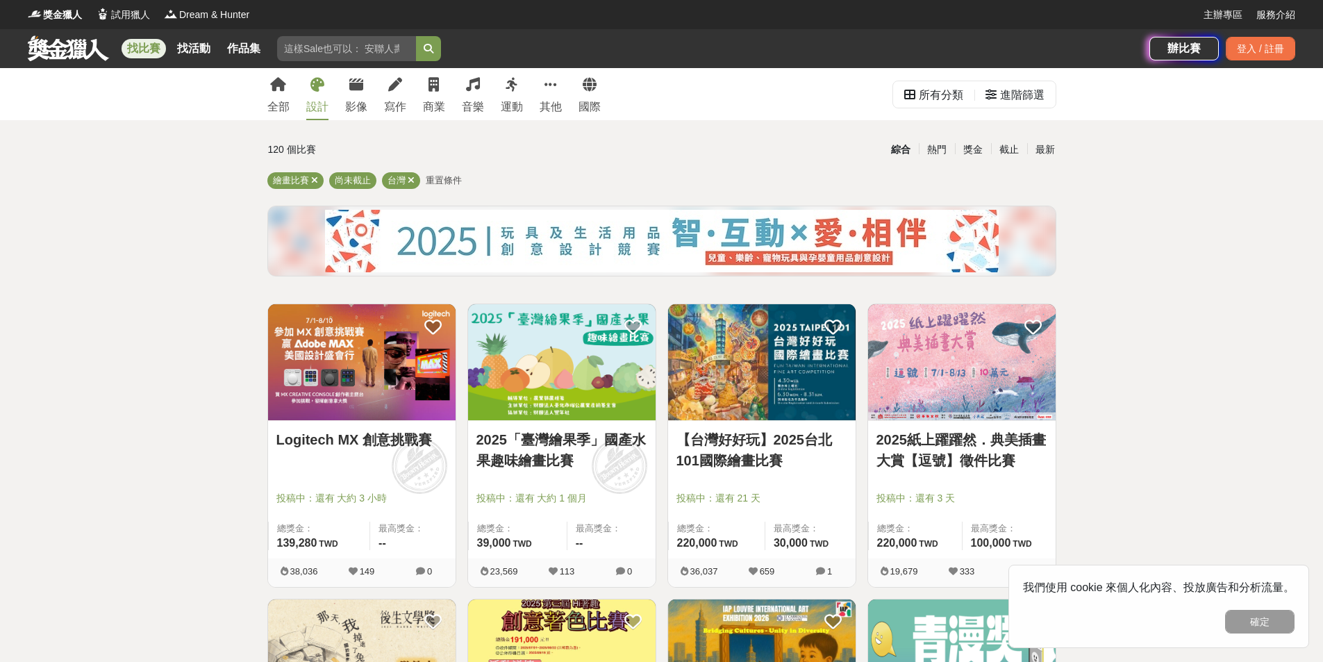
click at [320, 84] on icon at bounding box center [318, 85] width 14 height 14
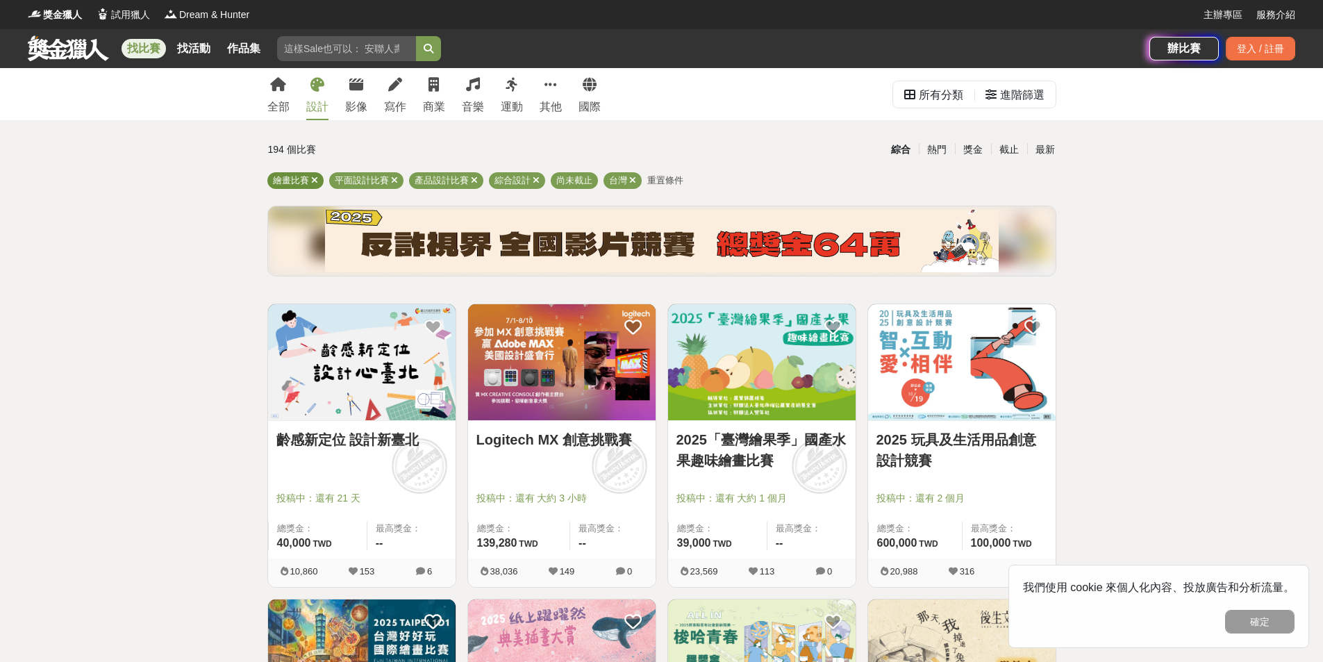
click at [290, 185] on span "繪畫比賽" at bounding box center [291, 180] width 36 height 10
click at [291, 178] on span "繪畫比賽" at bounding box center [291, 180] width 36 height 10
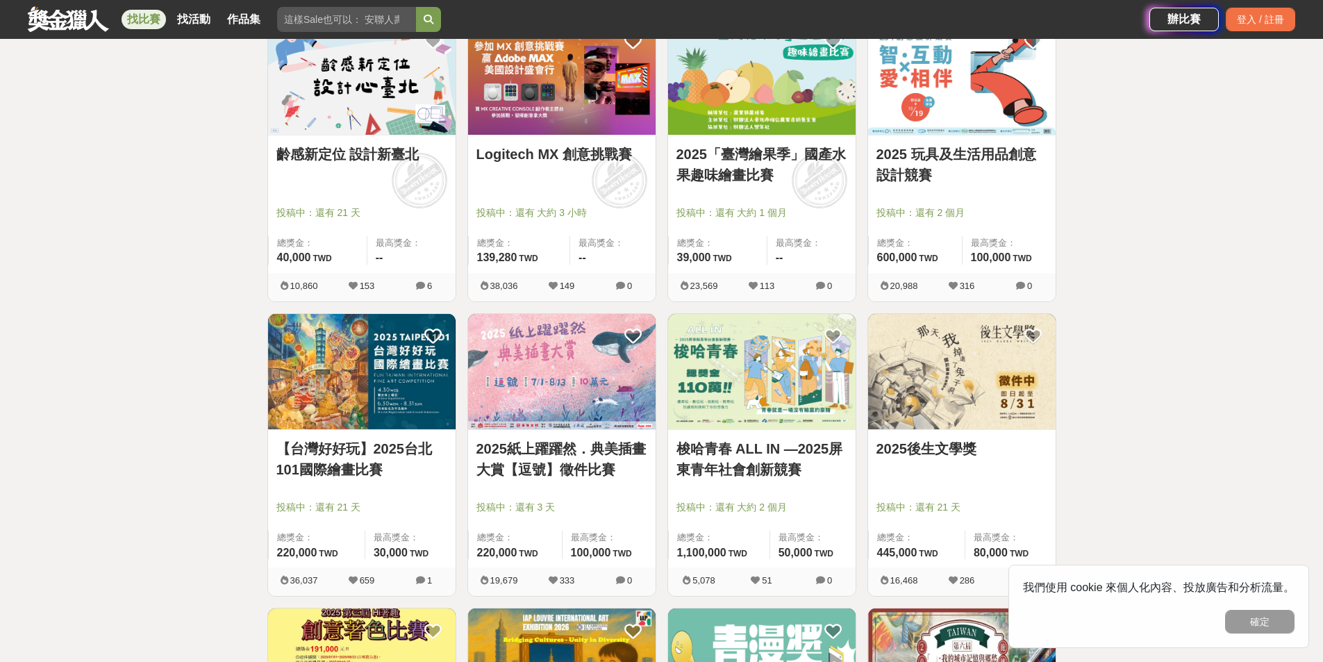
scroll to position [69, 0]
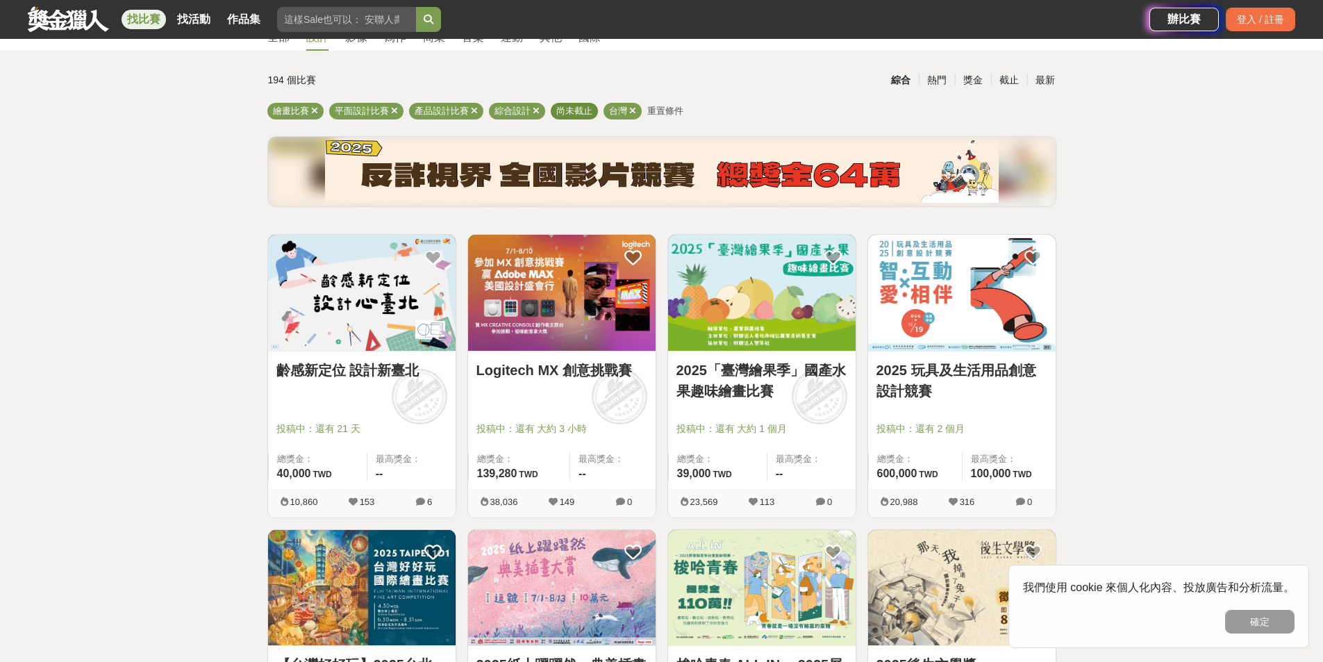
click at [571, 115] on span "尚未截止" at bounding box center [574, 111] width 36 height 10
click at [296, 122] on div "繪畫比賽 平面設計比賽 產品設計比賽 綜合設計 尚未截止 台灣 重置條件" at bounding box center [661, 114] width 789 height 22
click at [372, 108] on span "平面設計比賽" at bounding box center [362, 111] width 54 height 10
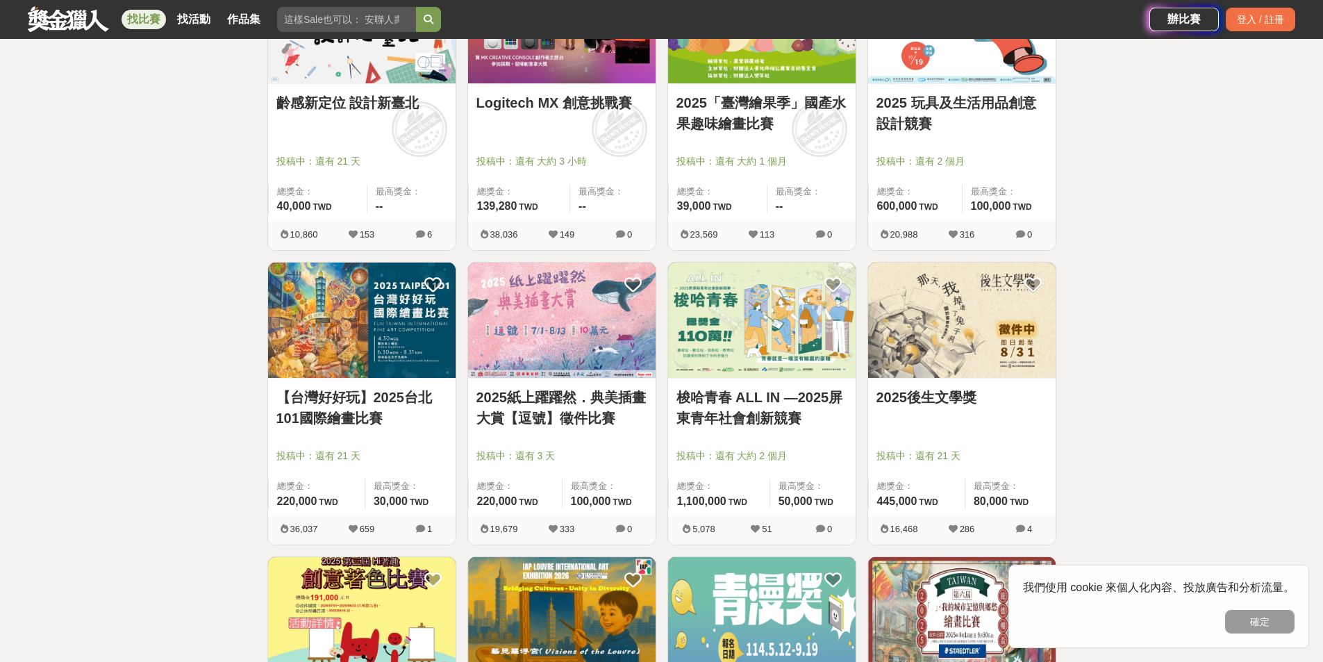
scroll to position [556, 0]
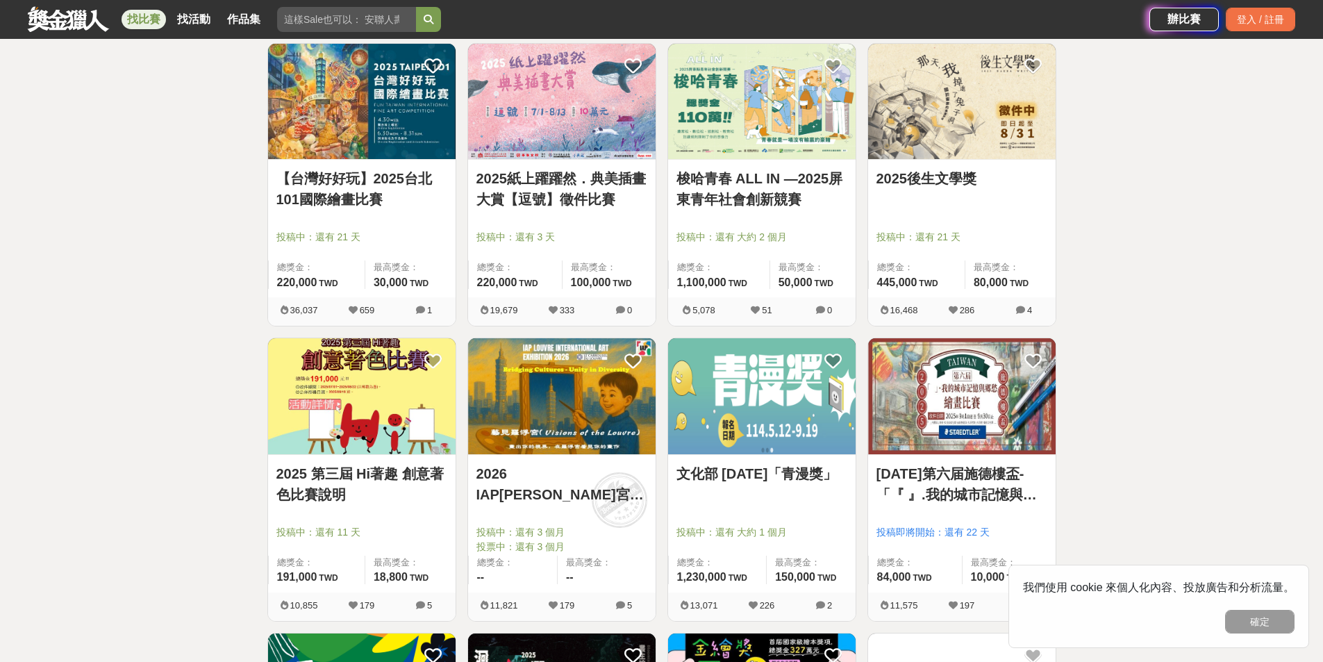
click at [151, 20] on link "找比賽" at bounding box center [144, 19] width 44 height 19
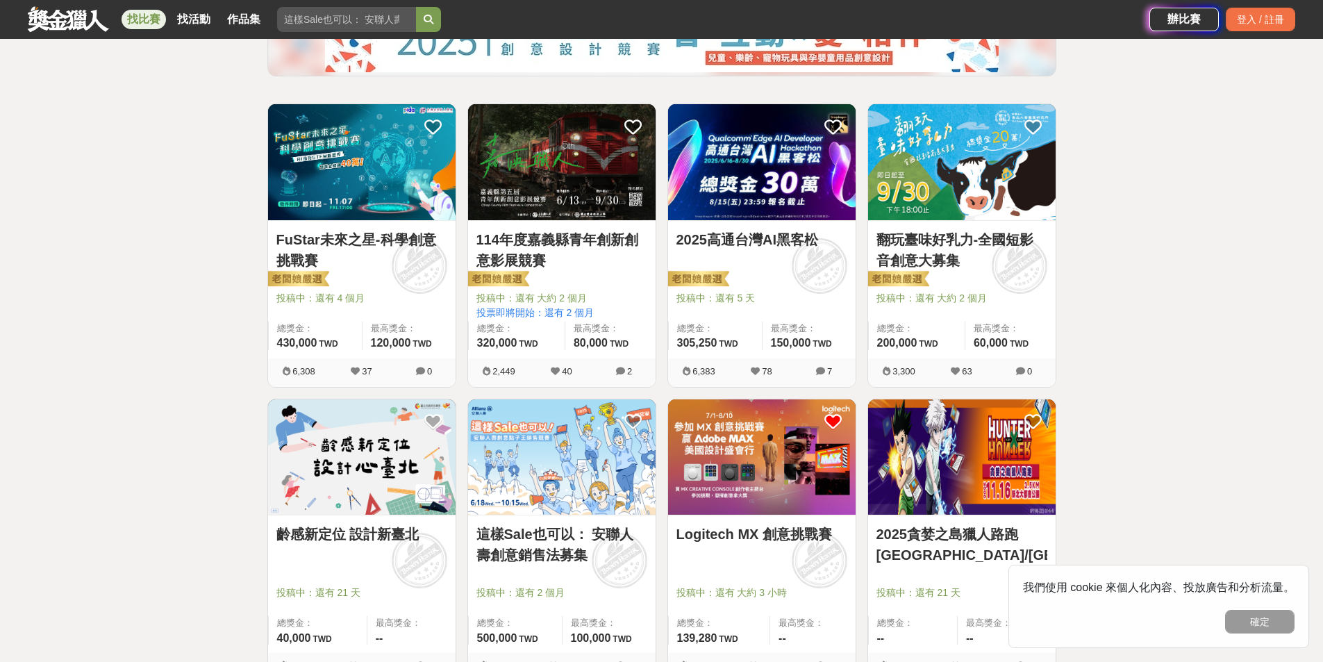
scroll to position [271, 0]
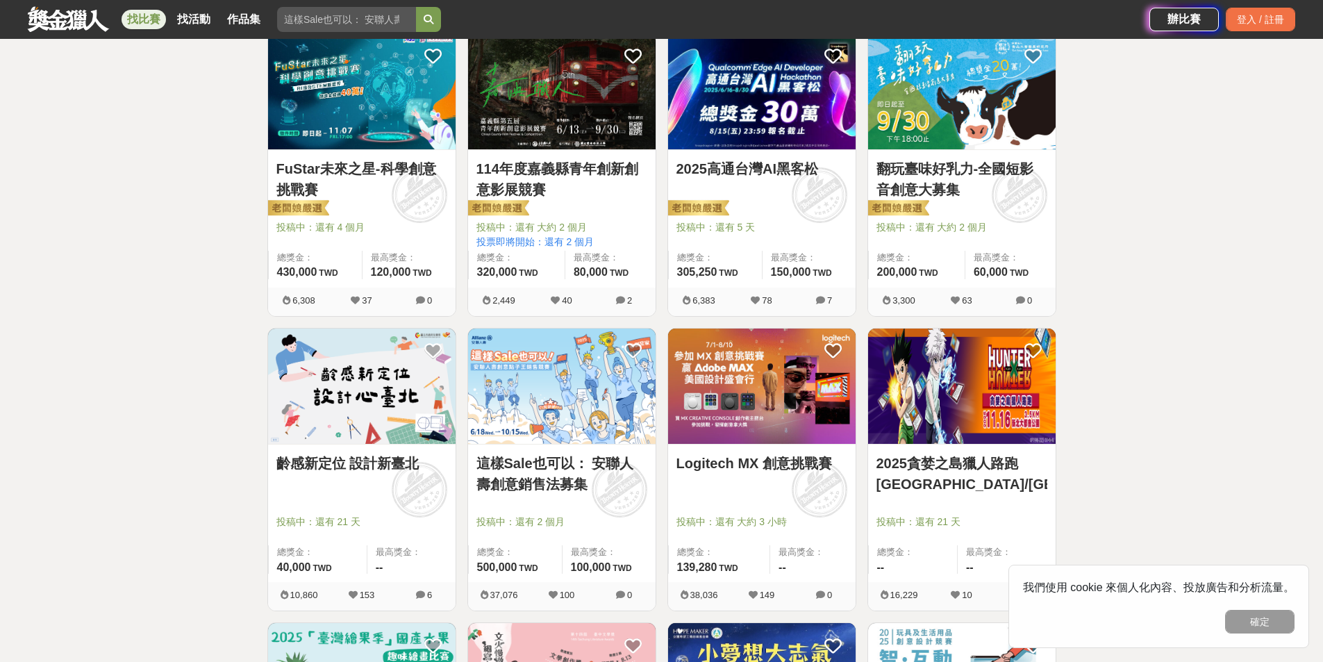
click at [1004, 506] on div at bounding box center [966, 502] width 179 height 17
click at [977, 416] on img at bounding box center [962, 387] width 188 height 116
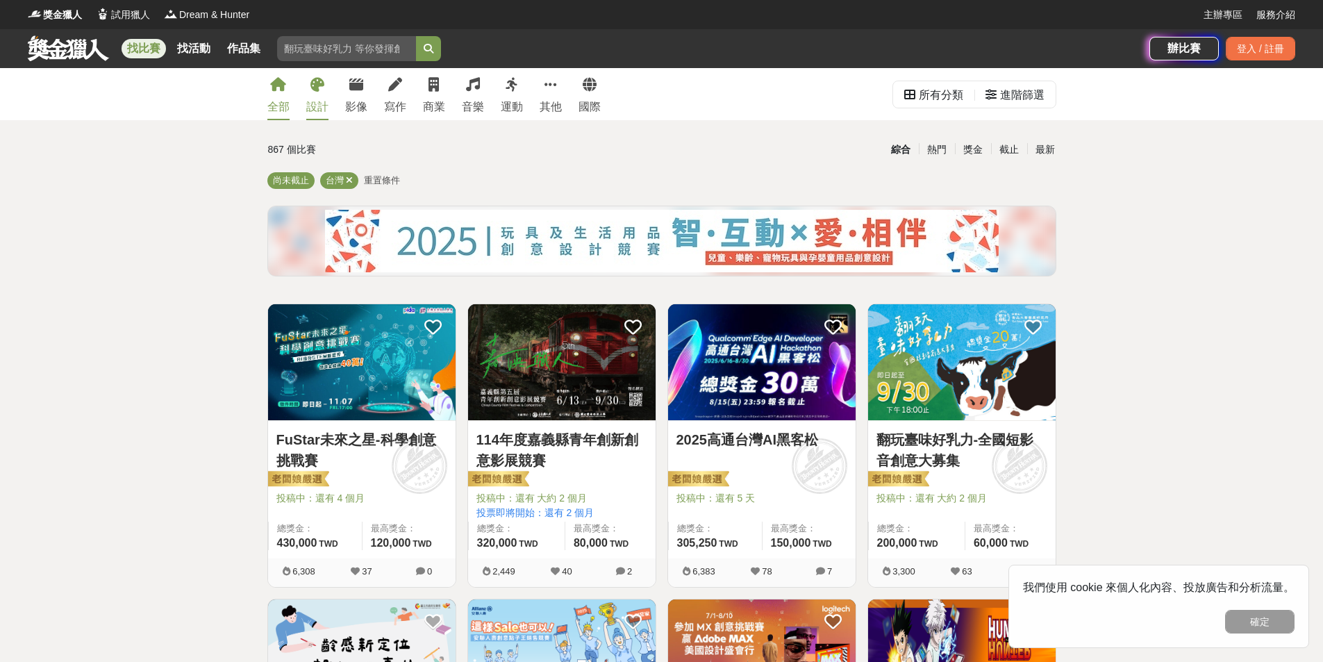
click at [313, 90] on icon at bounding box center [318, 85] width 14 height 14
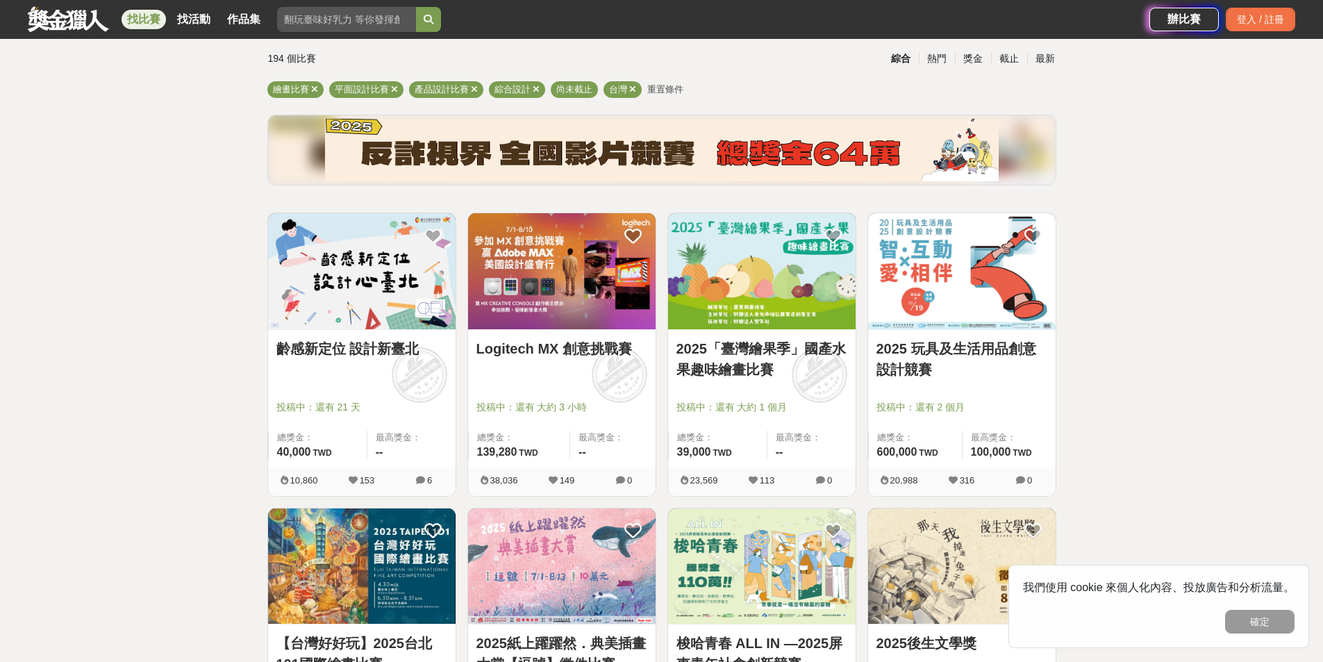
scroll to position [278, 0]
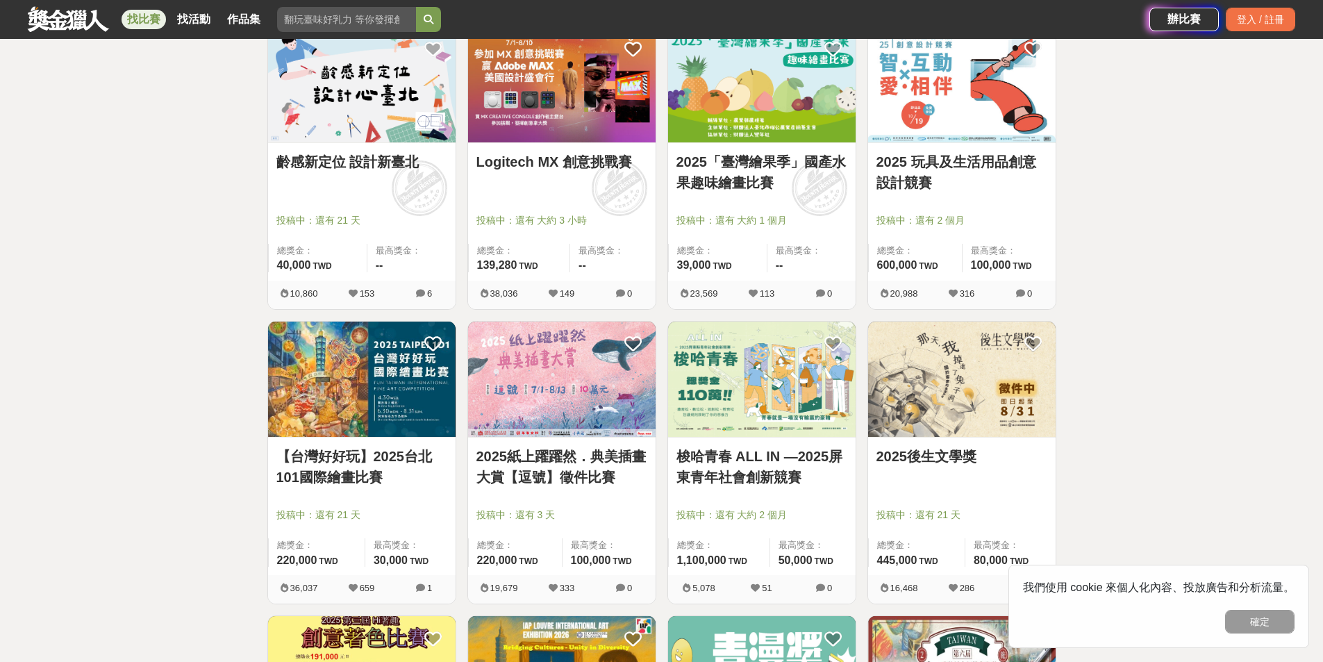
click at [581, 461] on link "2025紙上躍躍然．典美插畫大賞【逗號】徵件比賽" at bounding box center [562, 467] width 171 height 42
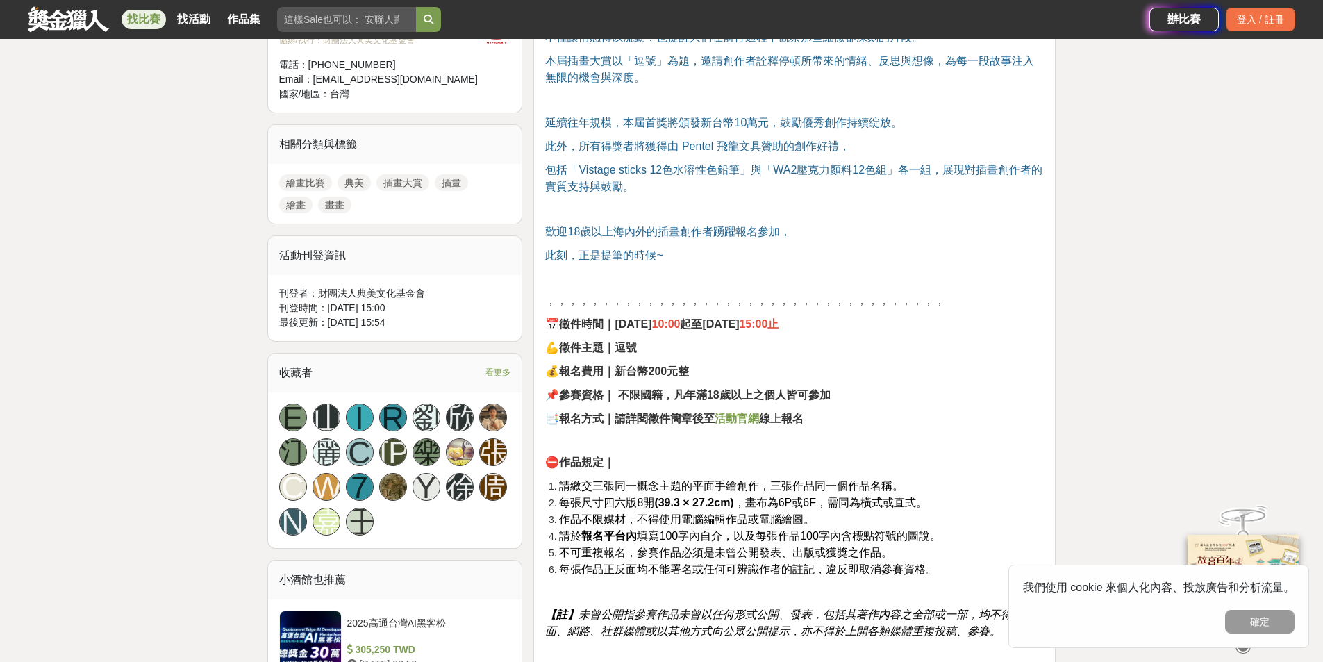
scroll to position [556, 0]
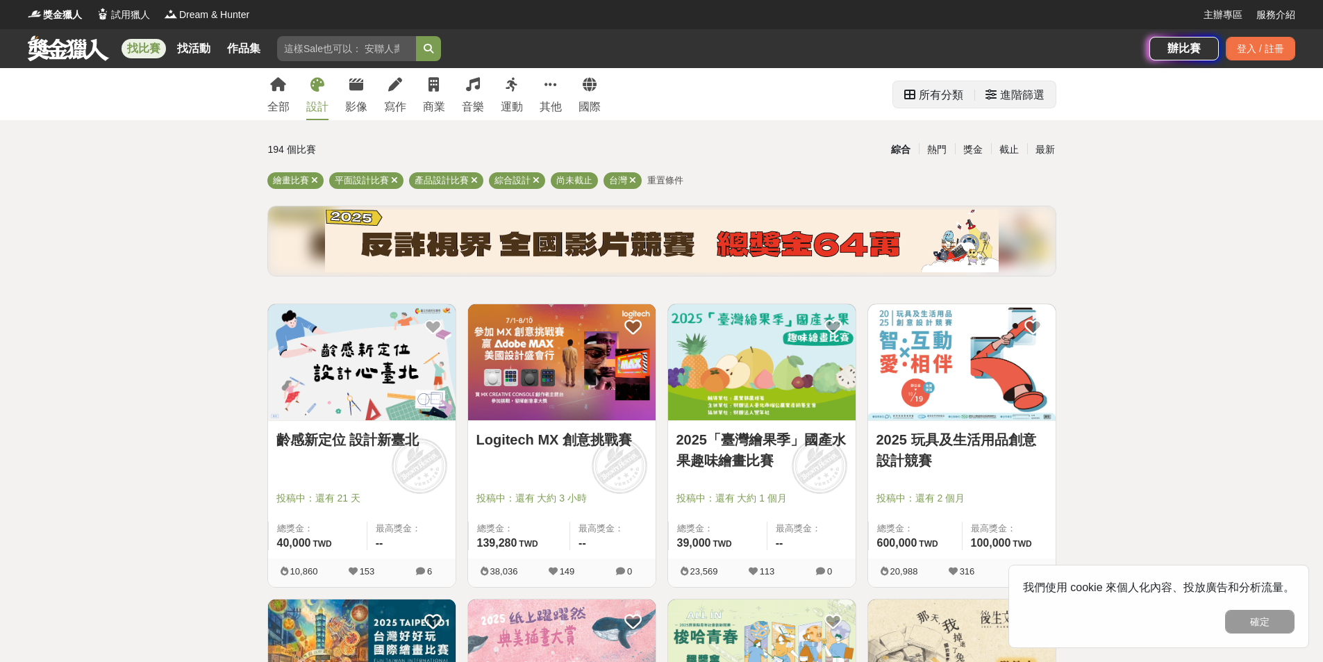
click at [948, 92] on div "所有分類" at bounding box center [941, 95] width 44 height 28
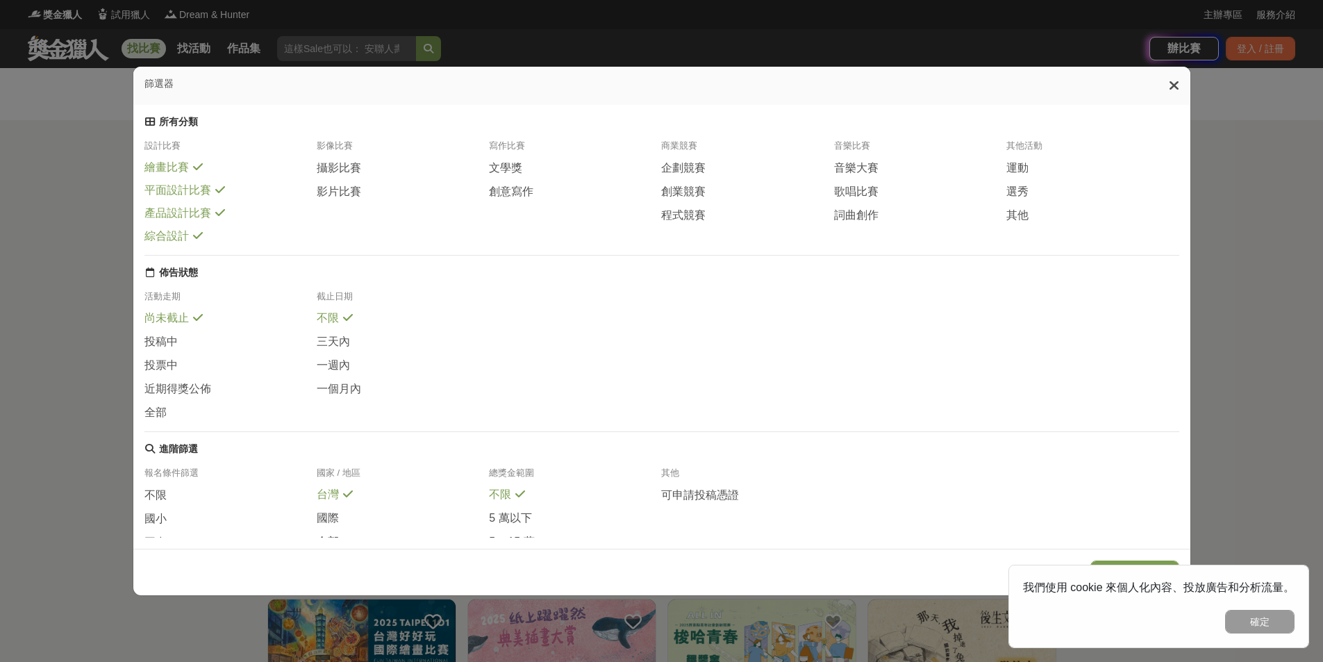
click at [196, 198] on span "平面設計比賽" at bounding box center [177, 190] width 67 height 15
click at [183, 199] on span "平面設計比賽" at bounding box center [177, 191] width 67 height 15
click at [165, 244] on span "綜合設計" at bounding box center [166, 236] width 44 height 15
click at [1180, 85] on icon at bounding box center [1174, 85] width 10 height 14
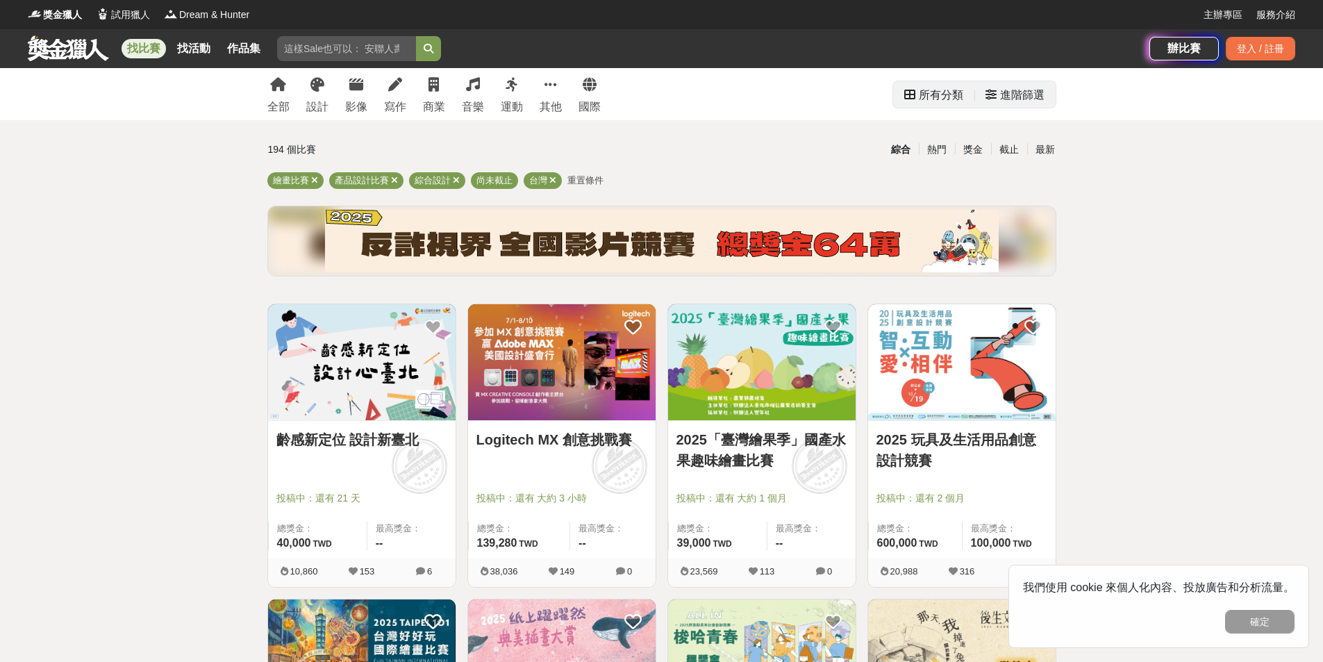
click at [1021, 99] on div "進階篩選" at bounding box center [1022, 95] width 44 height 28
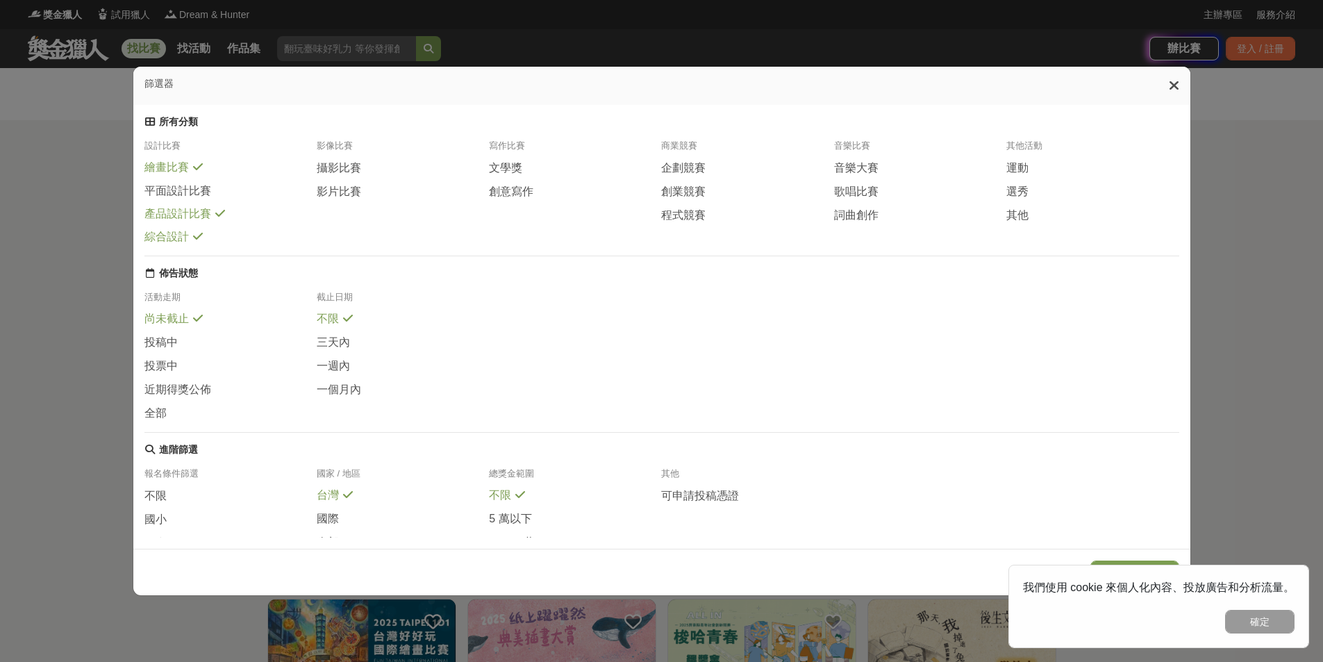
click at [1141, 105] on div "篩選器" at bounding box center [661, 86] width 1057 height 38
click at [1136, 124] on div "所有分類" at bounding box center [661, 122] width 1035 height 13
click at [1180, 86] on icon at bounding box center [1174, 85] width 10 height 14
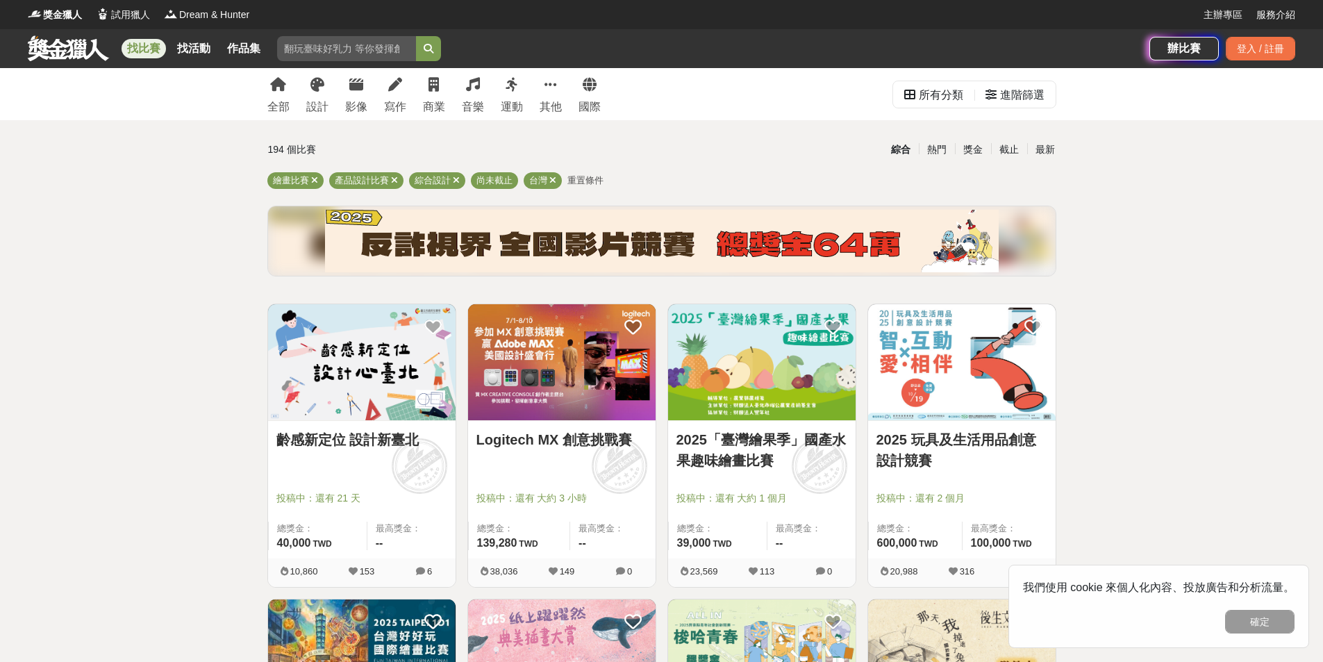
click at [321, 49] on input "search" at bounding box center [346, 48] width 139 height 25
type input "電繪"
click at [416, 36] on button "submit" at bounding box center [428, 48] width 25 height 25
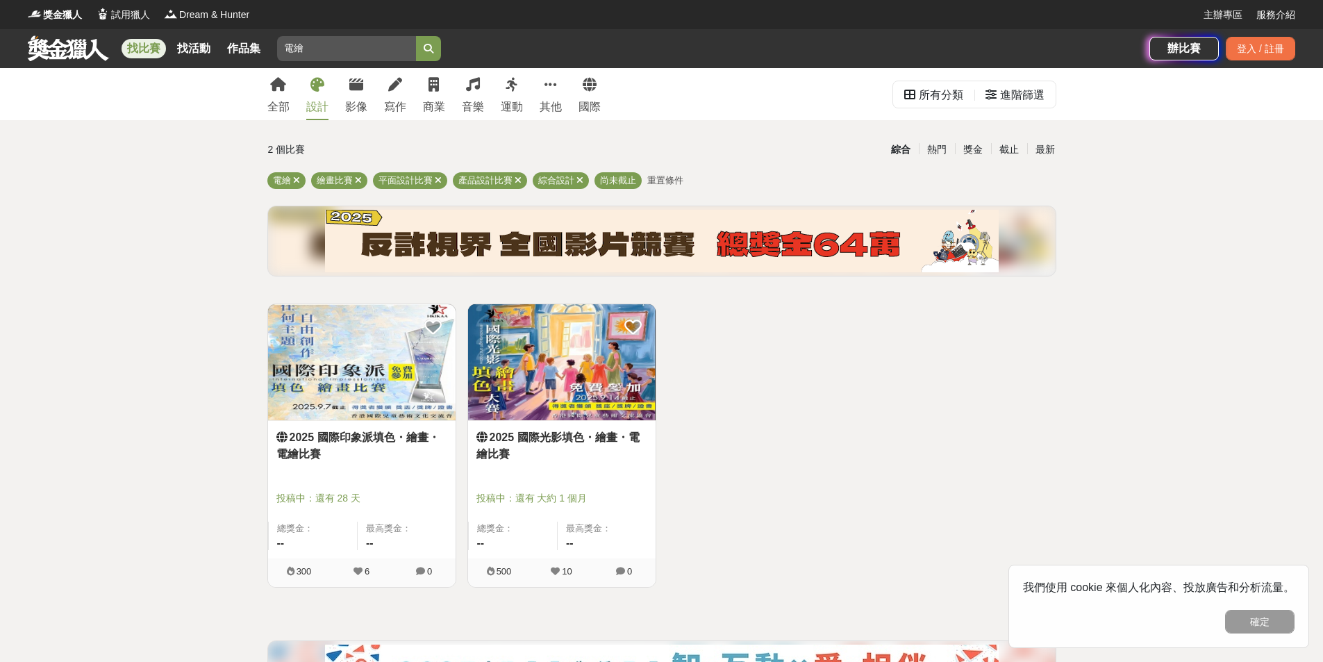
click at [576, 436] on link "2025 國際光影填色・繪畫・電繪比賽" at bounding box center [562, 445] width 171 height 33
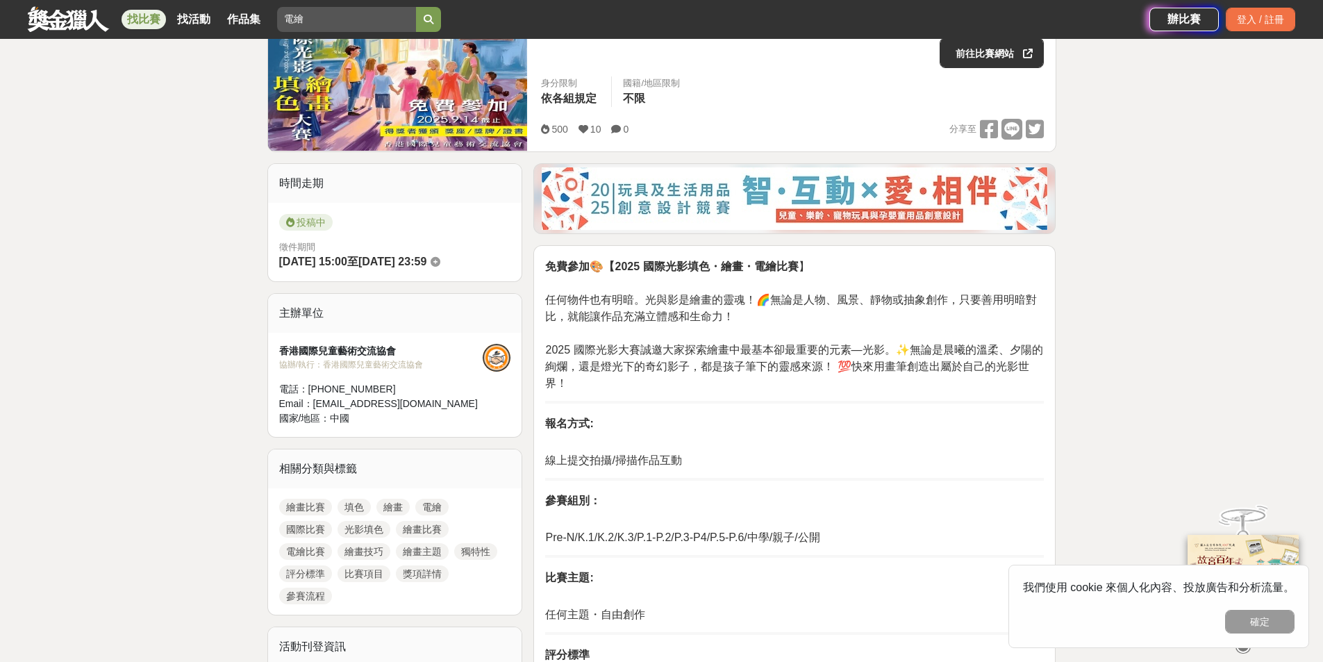
scroll to position [208, 0]
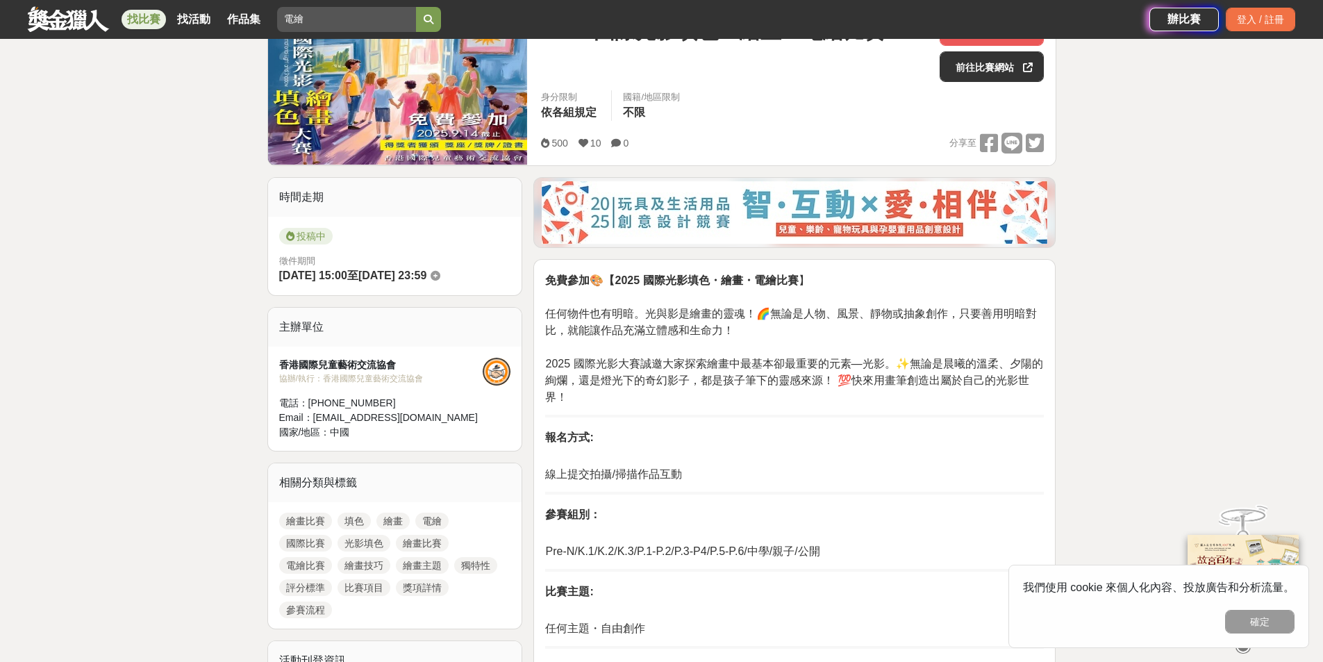
drag, startPoint x: 756, startPoint y: 473, endPoint x: 1186, endPoint y: 348, distance: 447.8
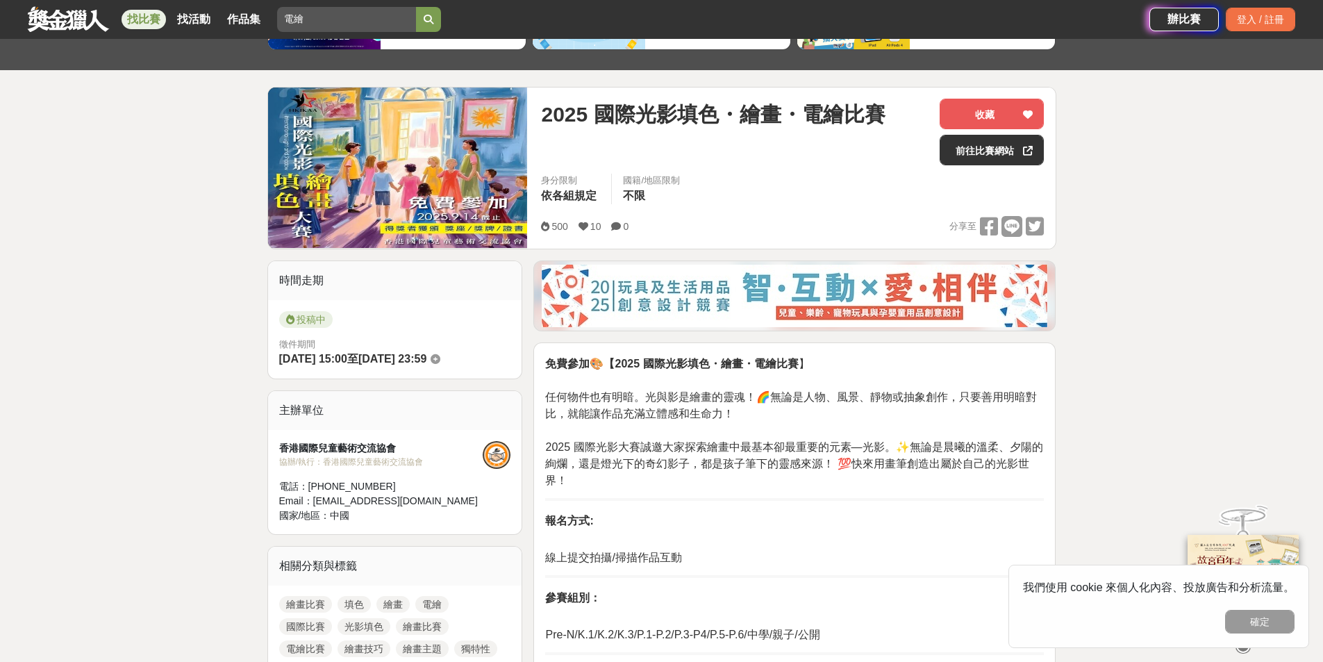
scroll to position [0, 0]
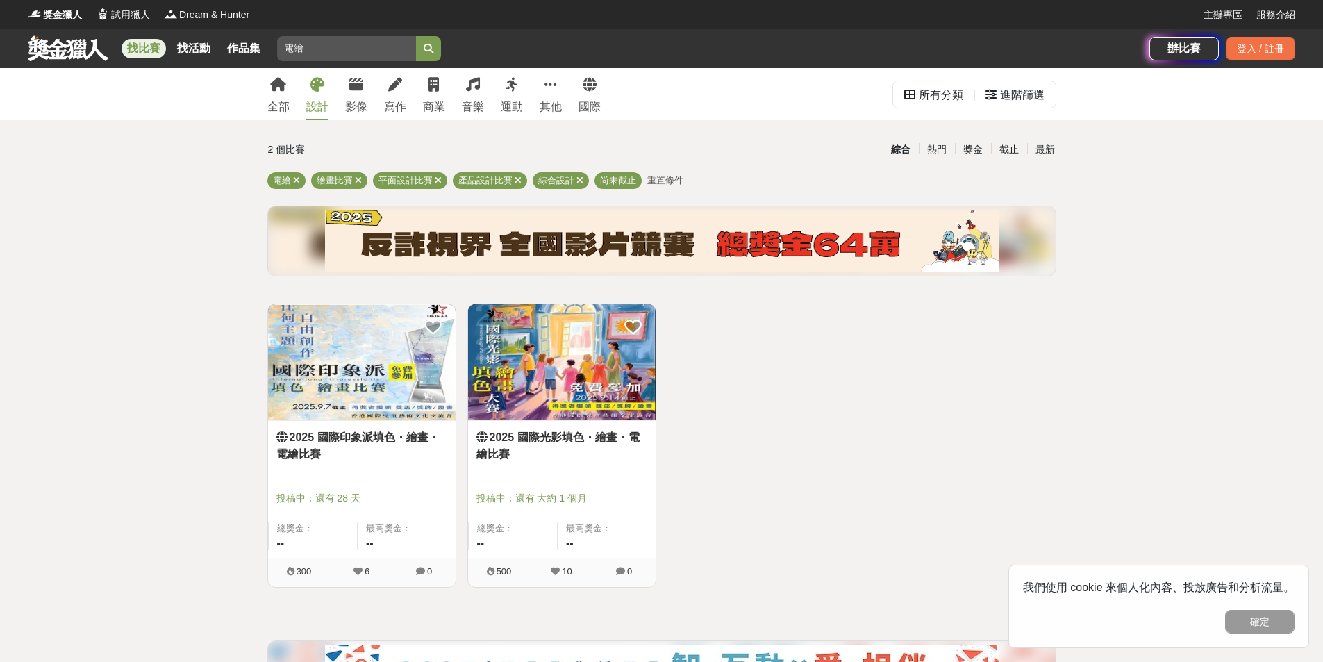
click at [347, 370] on img at bounding box center [362, 362] width 188 height 116
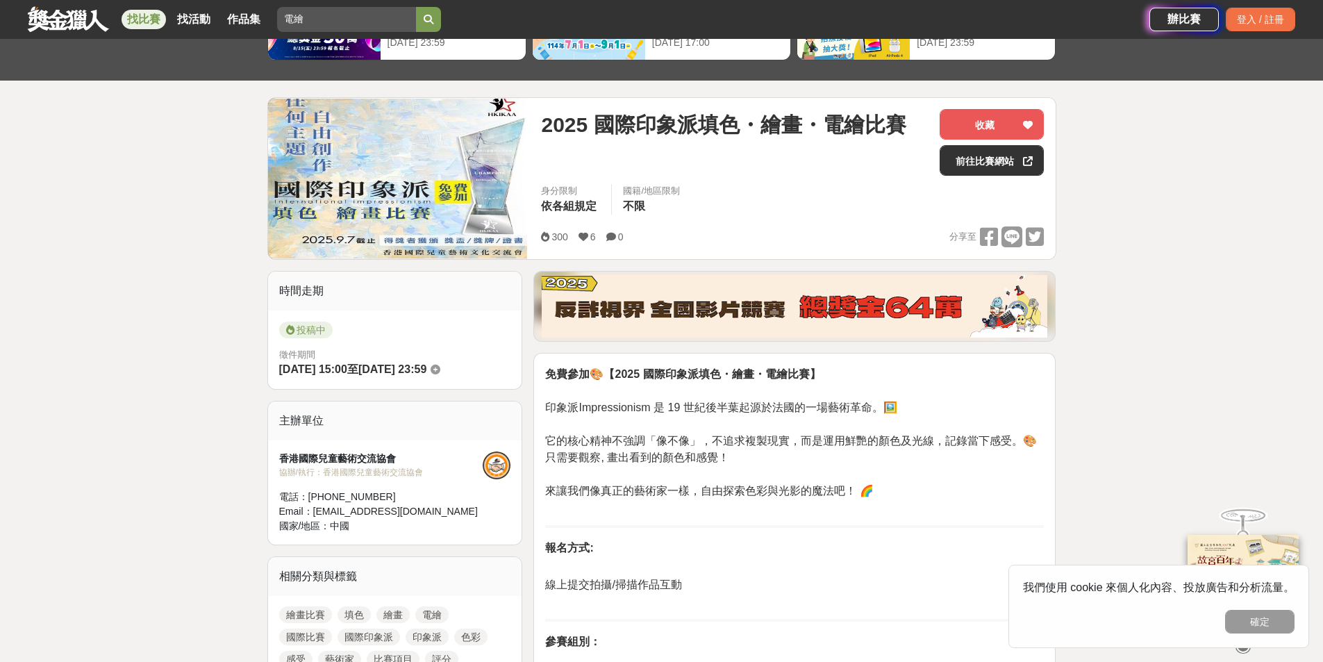
scroll to position [139, 0]
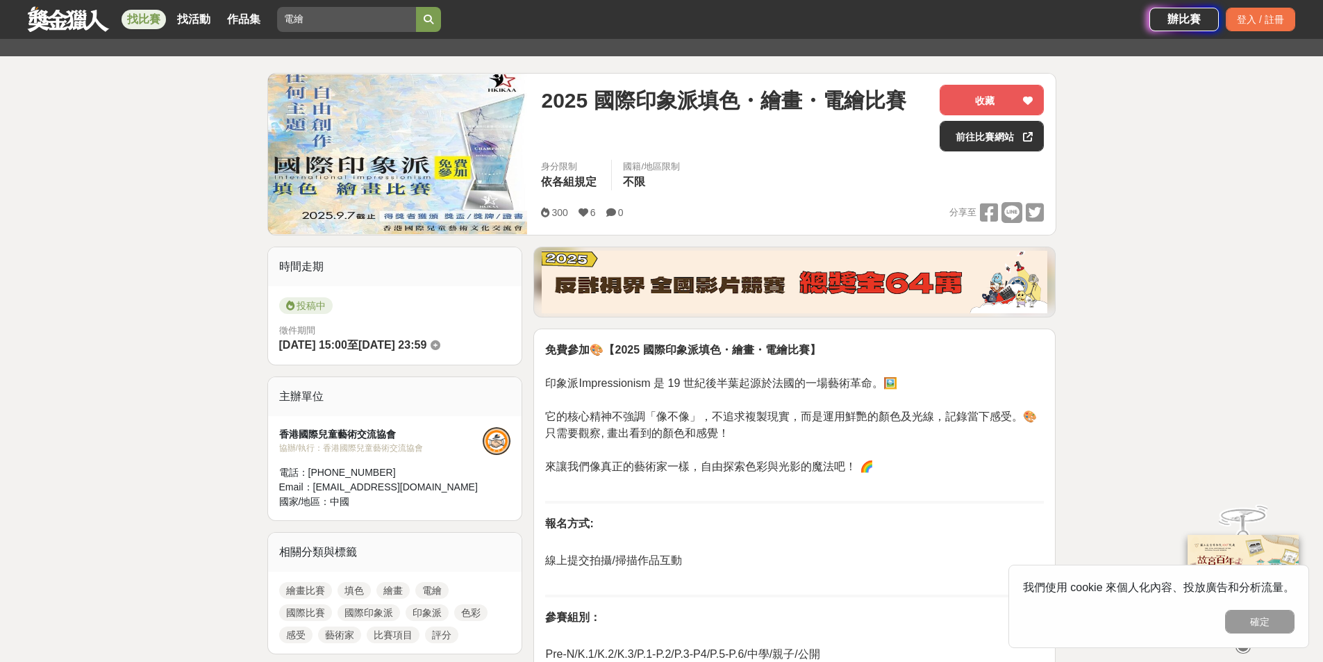
drag, startPoint x: 963, startPoint y: 446, endPoint x: 1042, endPoint y: 491, distance: 90.6
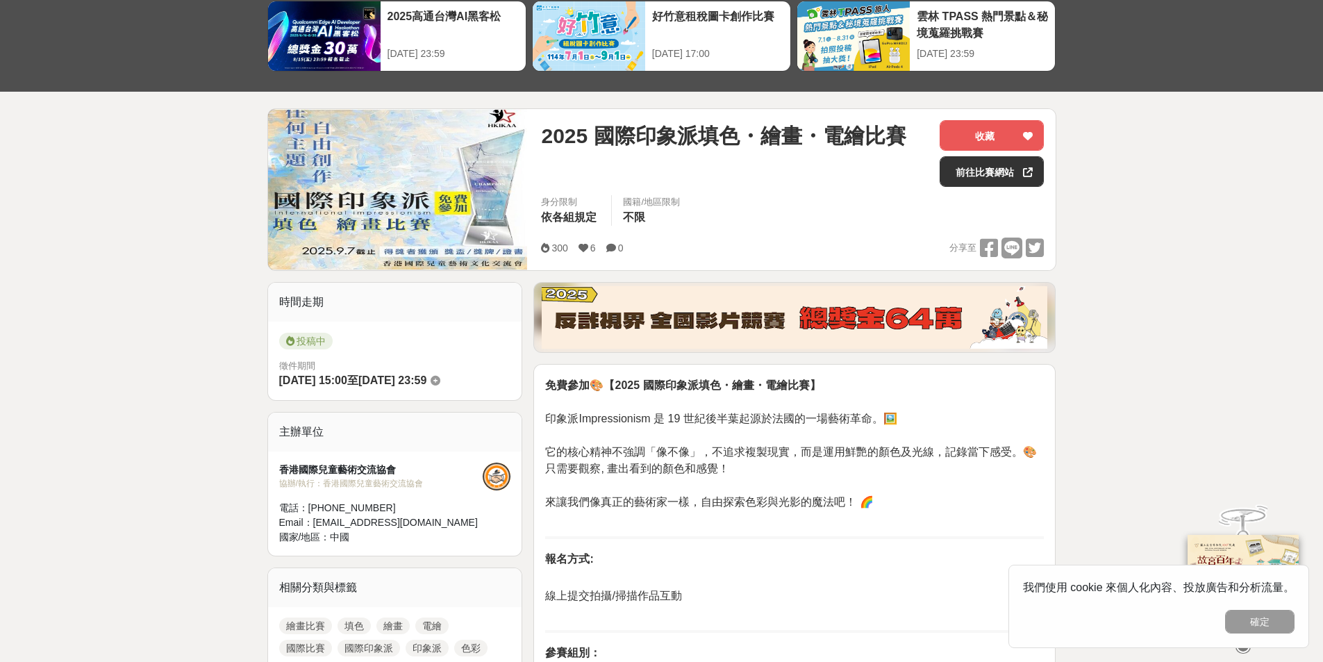
scroll to position [0, 0]
